Goal: Navigation & Orientation: Find specific page/section

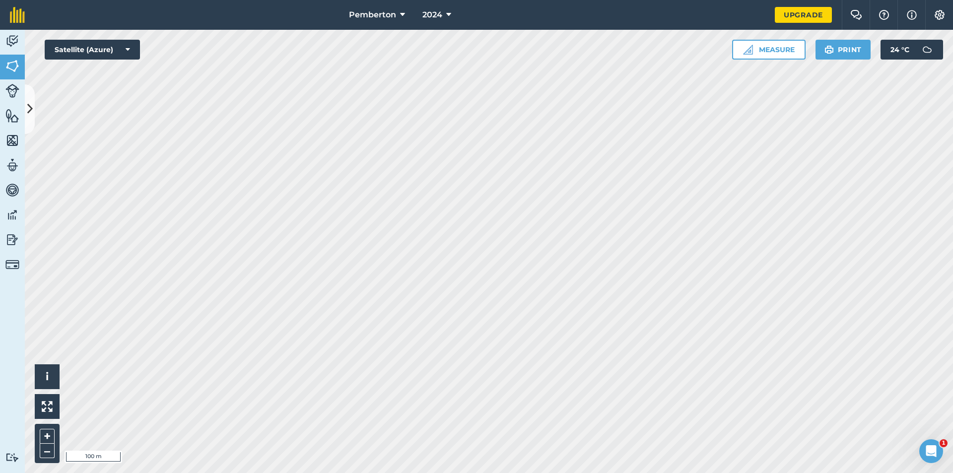
click at [935, 450] on icon "Open Intercom Messenger" at bounding box center [931, 451] width 16 height 16
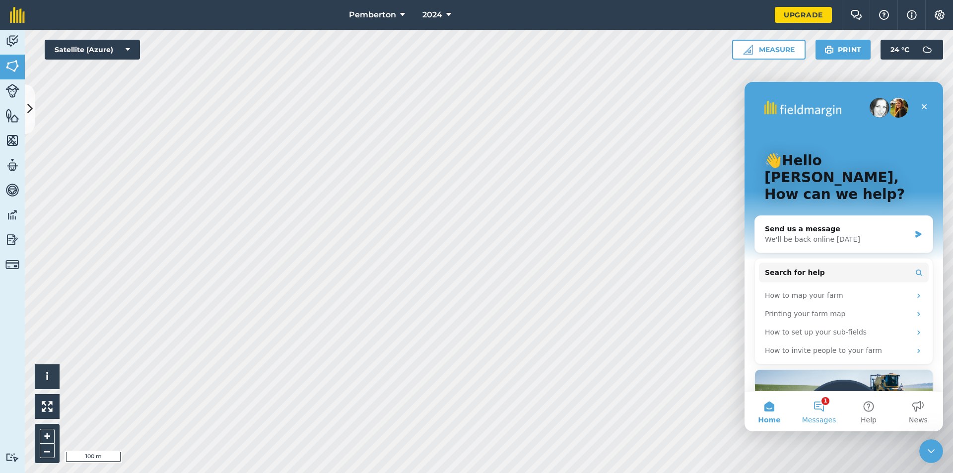
click at [826, 414] on button "1 Messages" at bounding box center [819, 411] width 50 height 40
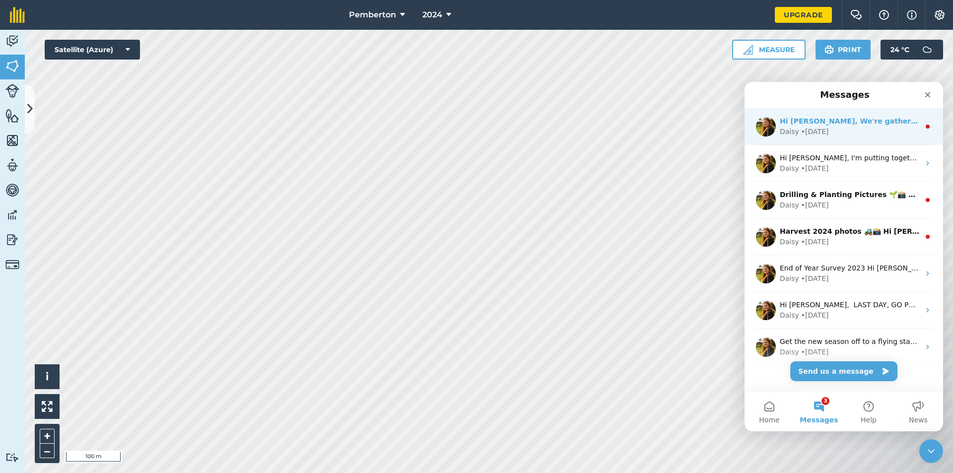
click at [860, 134] on div "Daisy • [DATE]" at bounding box center [849, 132] width 140 height 10
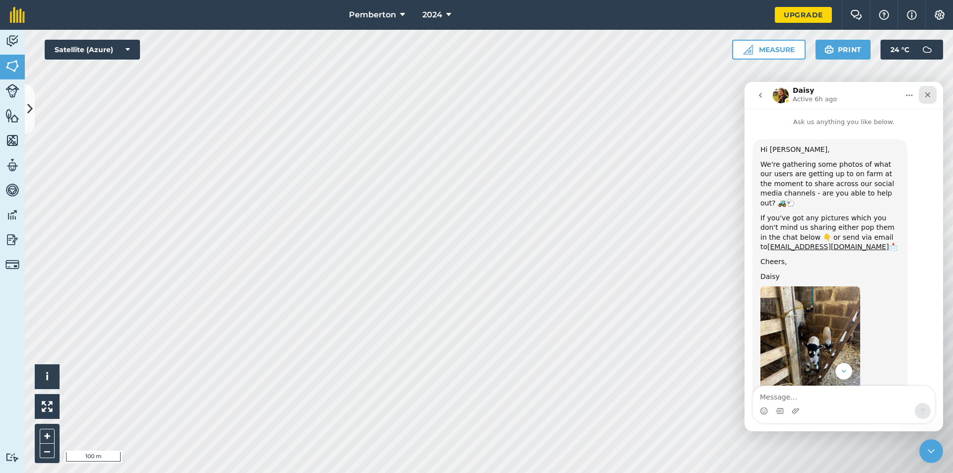
click at [929, 95] on icon "Close" at bounding box center [927, 95] width 8 height 8
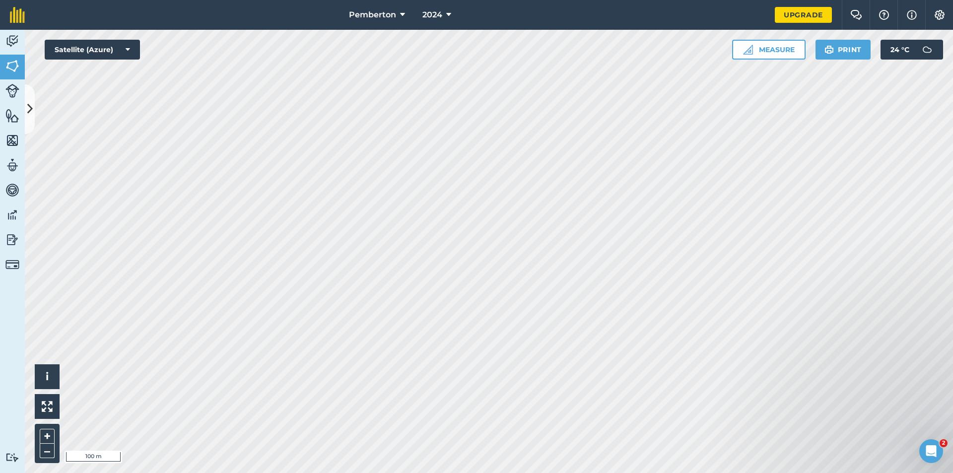
scroll to position [144, 0]
click at [939, 451] on div "Open Intercom Messenger" at bounding box center [929, 449] width 33 height 33
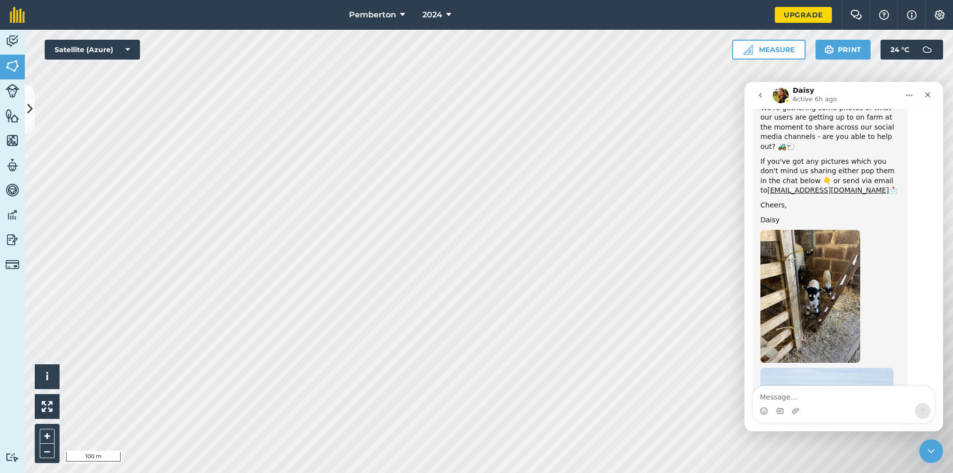
scroll to position [0, 0]
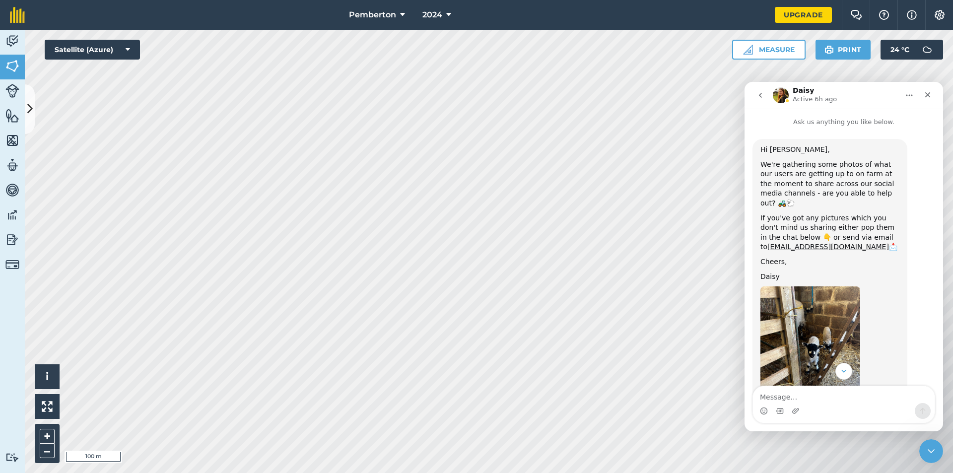
click at [758, 95] on icon "go back" at bounding box center [760, 95] width 8 height 8
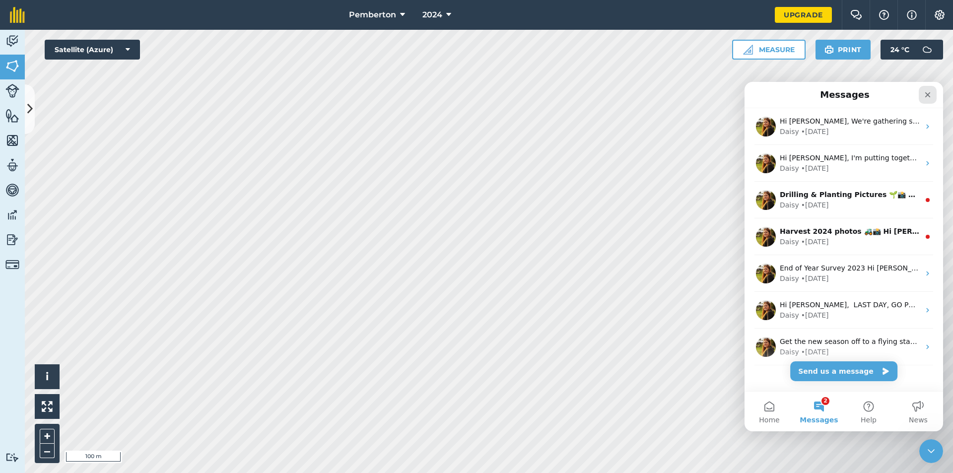
click at [926, 95] on icon "Close" at bounding box center [927, 95] width 8 height 8
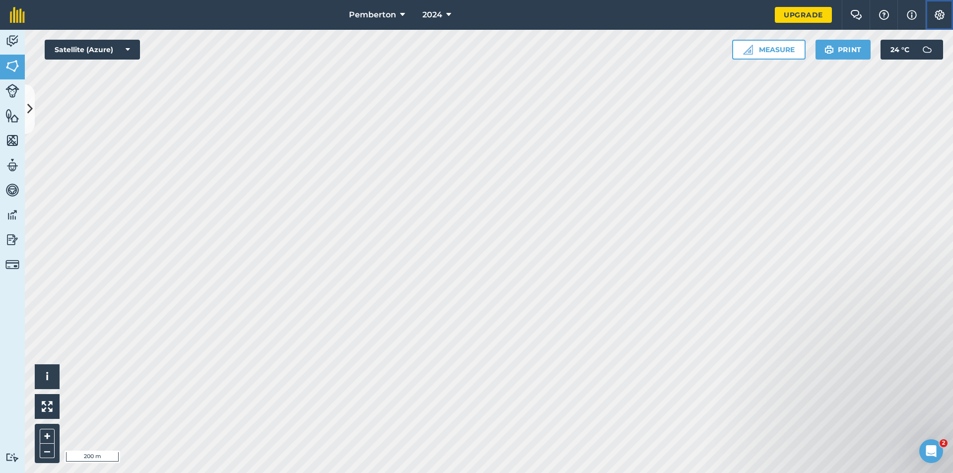
click at [941, 20] on button "Settings" at bounding box center [939, 15] width 28 height 30
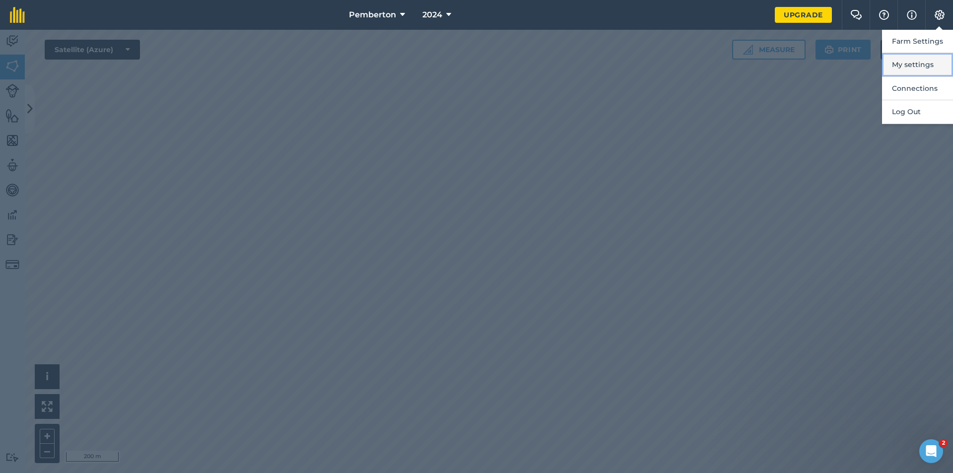
click at [921, 67] on button "My settings" at bounding box center [917, 64] width 71 height 23
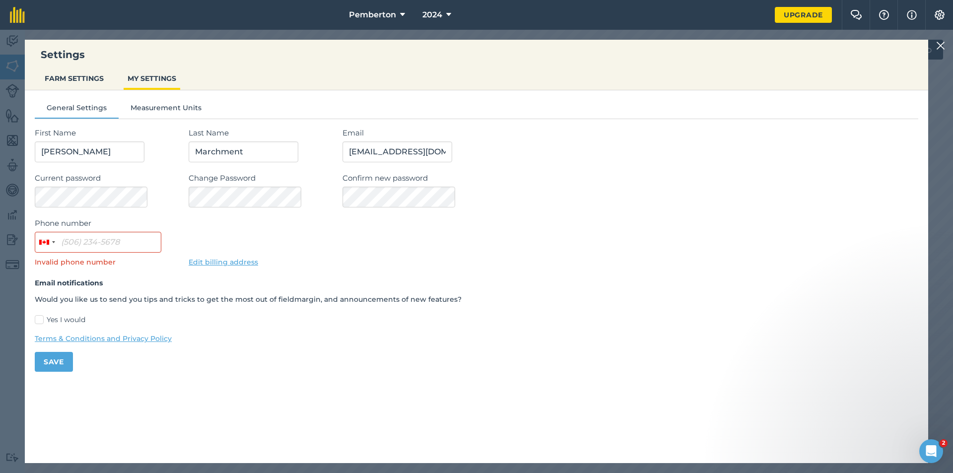
click at [191, 17] on nav "Pemberton 2024" at bounding box center [405, 15] width 740 height 30
click at [939, 46] on img at bounding box center [940, 46] width 9 height 12
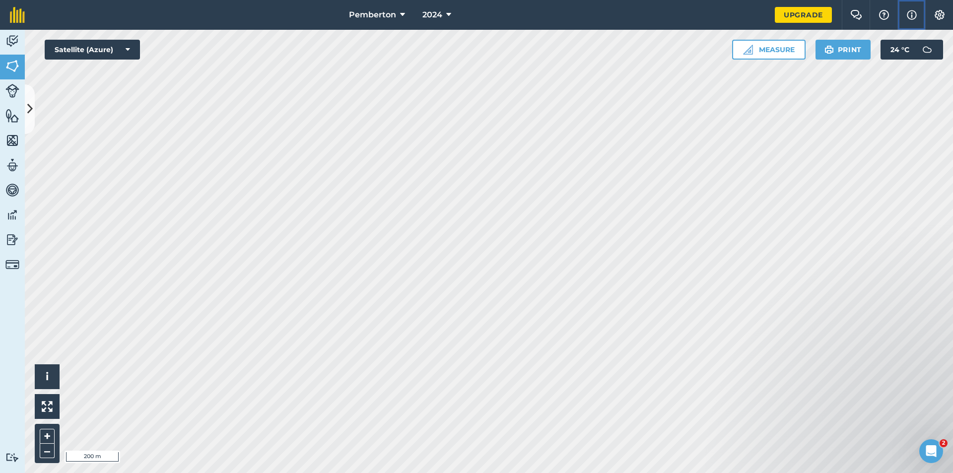
click at [909, 16] on img at bounding box center [911, 15] width 10 height 12
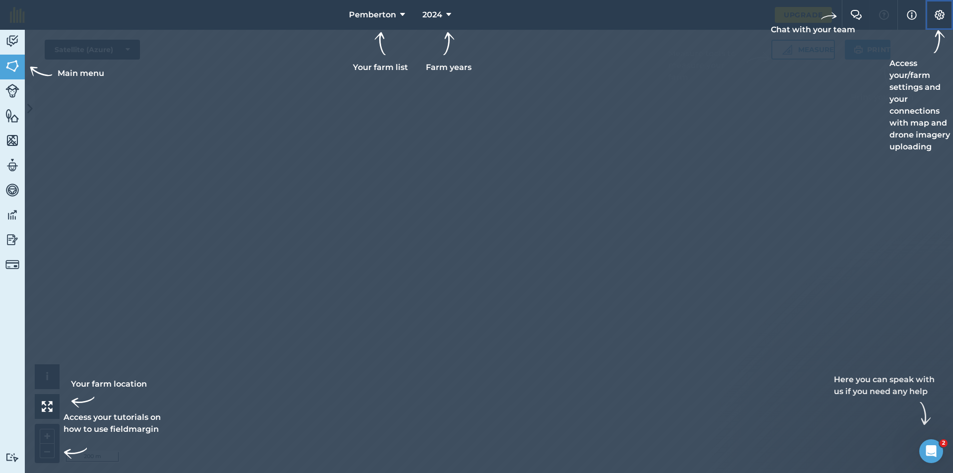
click at [944, 12] on img at bounding box center [939, 15] width 12 height 10
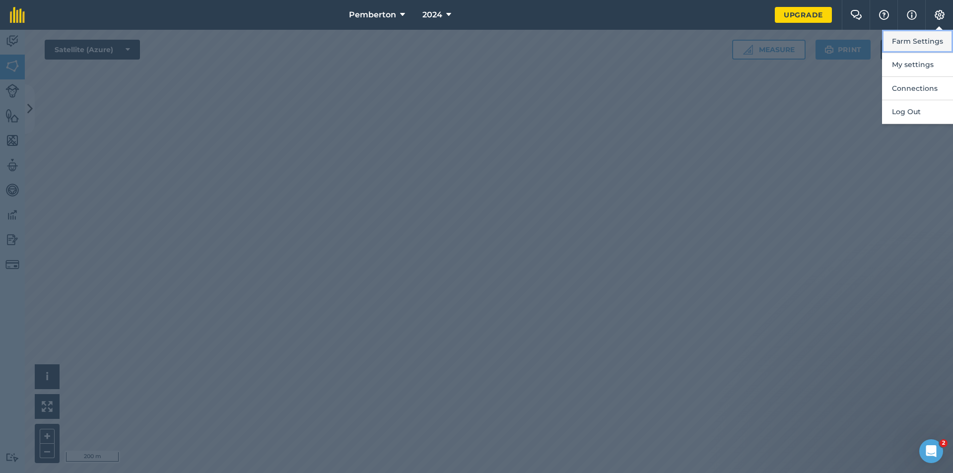
click at [909, 41] on button "Farm Settings" at bounding box center [917, 41] width 71 height 23
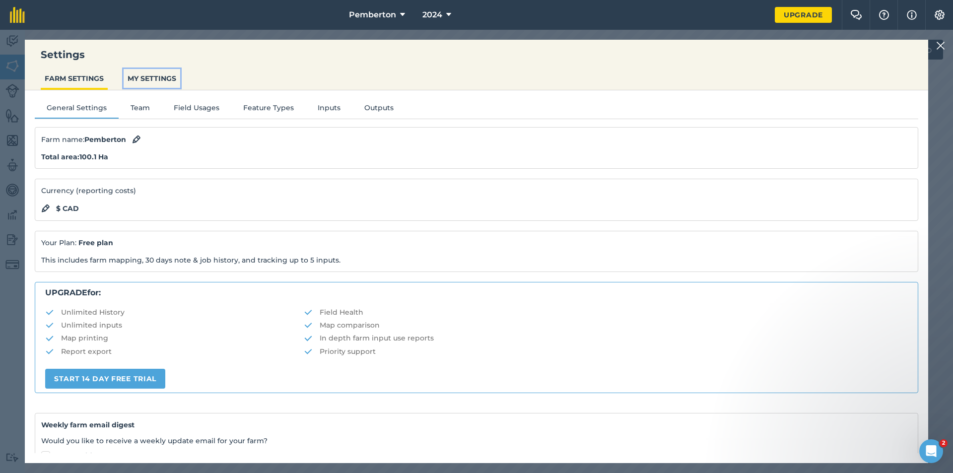
click at [146, 79] on button "MY SETTINGS" at bounding box center [152, 78] width 57 height 19
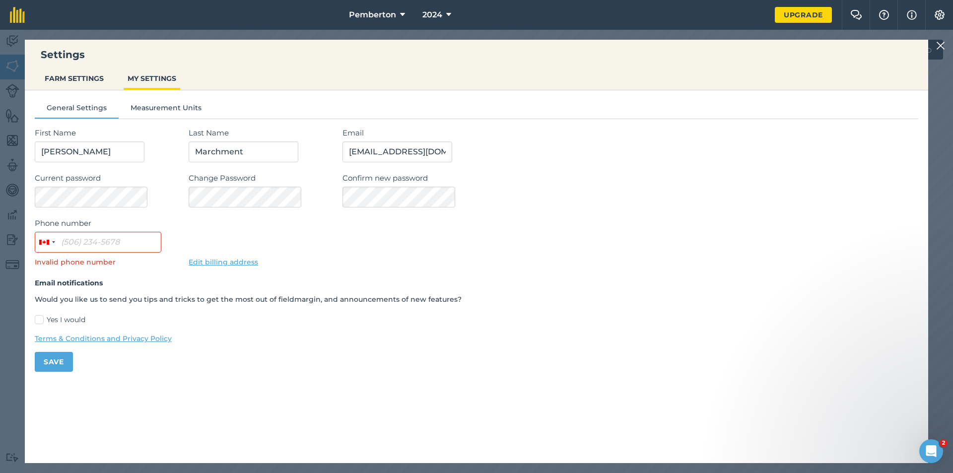
click at [938, 47] on img at bounding box center [940, 46] width 9 height 12
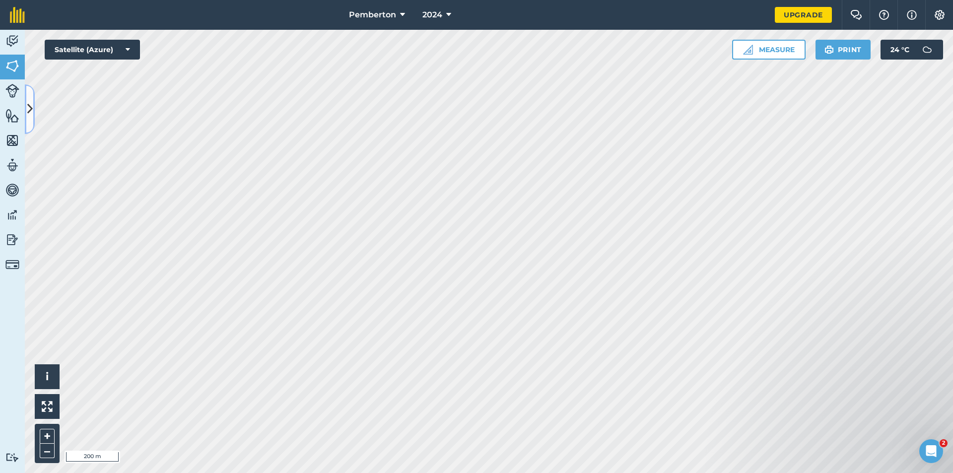
click at [29, 113] on icon at bounding box center [29, 108] width 5 height 17
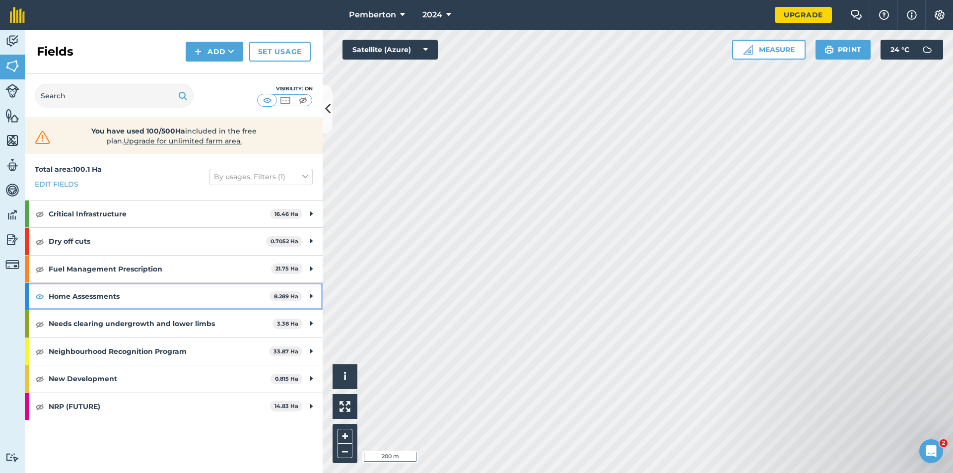
click at [284, 297] on strong "8.289 Ha" at bounding box center [286, 296] width 24 height 7
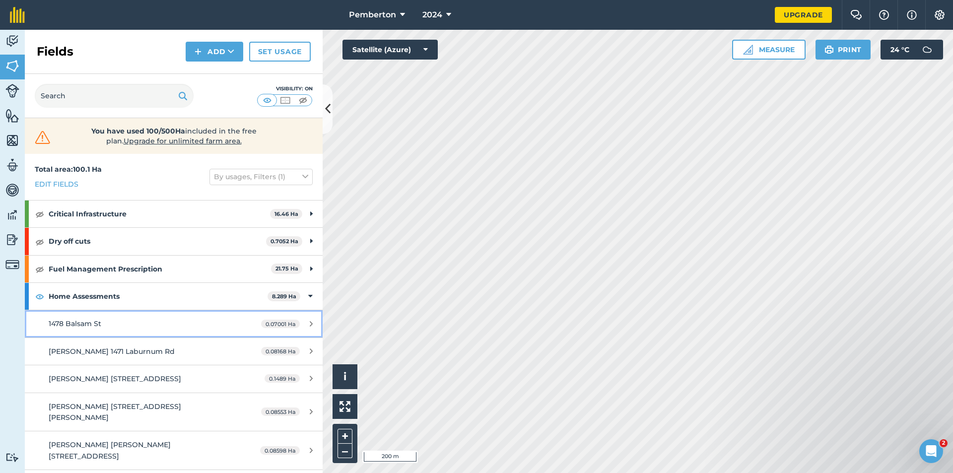
click at [277, 324] on span "0.07001 Ha" at bounding box center [280, 324] width 39 height 8
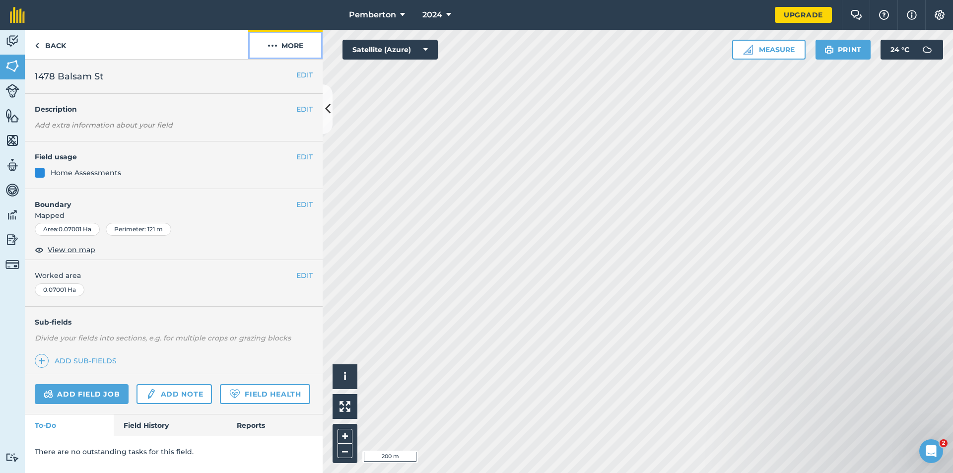
click at [278, 47] on button "More" at bounding box center [285, 44] width 74 height 29
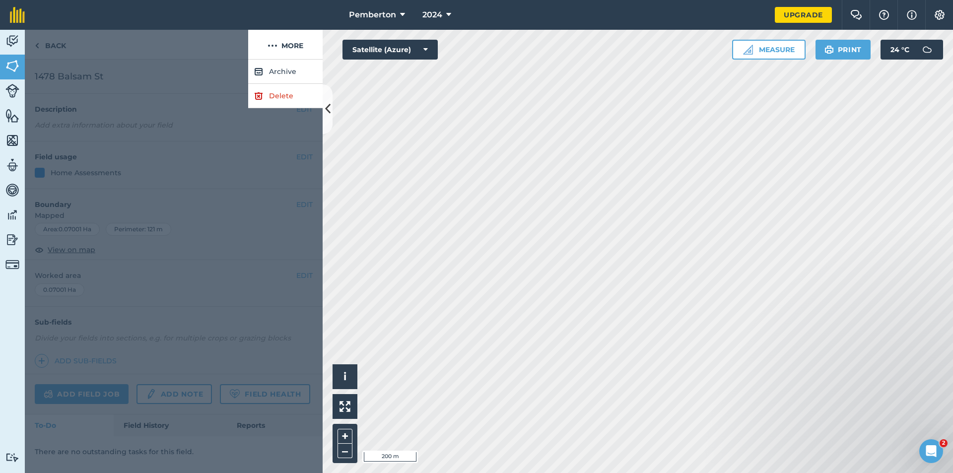
click at [182, 43] on div at bounding box center [136, 45] width 223 height 30
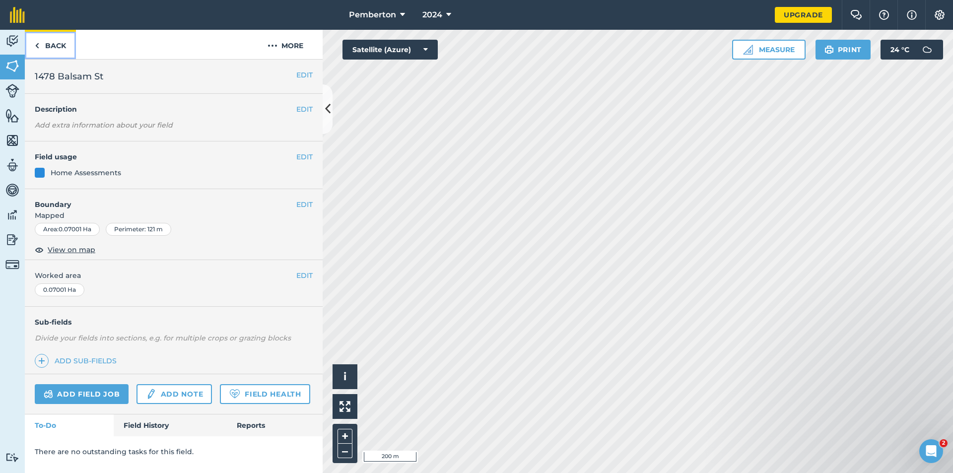
click at [41, 46] on link "Back" at bounding box center [50, 44] width 51 height 29
